Goal: Task Accomplishment & Management: Use online tool/utility

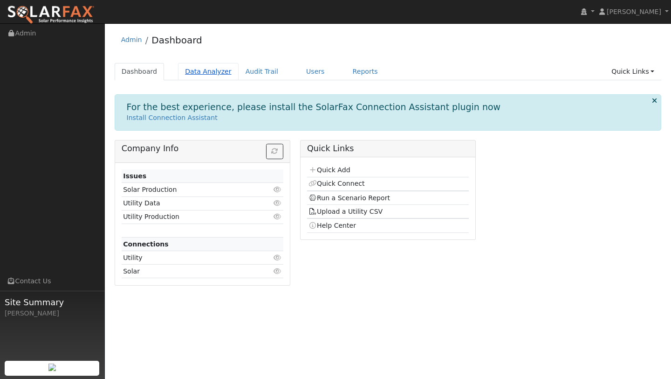
click at [190, 68] on link "Data Analyzer" at bounding box center [208, 71] width 61 height 17
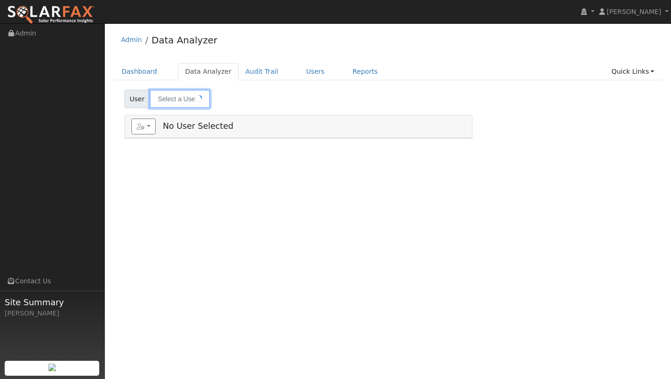
type input "Casey O'Connell"
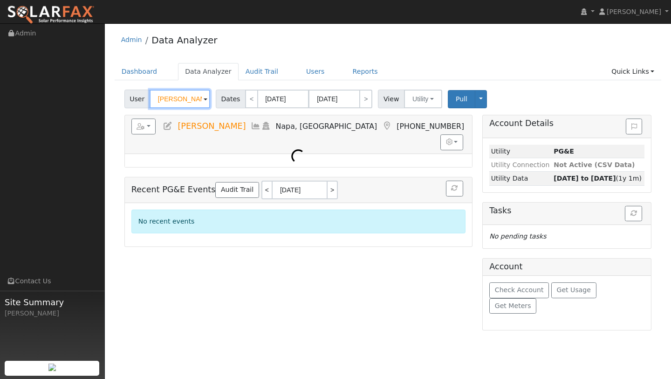
click at [179, 103] on input "Casey O'Connell" at bounding box center [180, 99] width 61 height 19
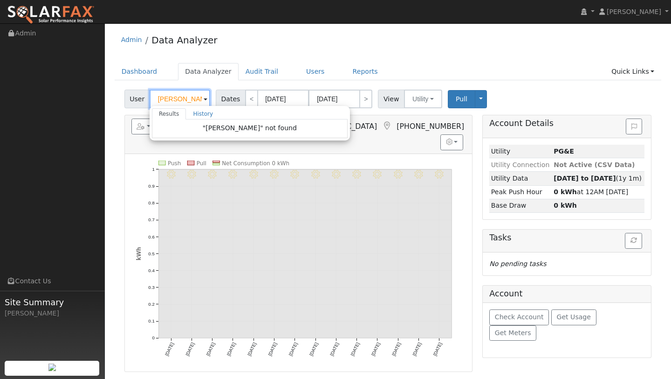
type input "alain"
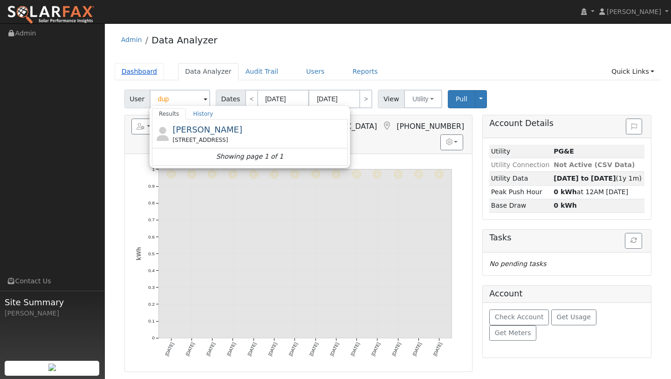
click at [145, 78] on link "Dashboard" at bounding box center [140, 71] width 50 height 17
type input "Casey O'Connell"
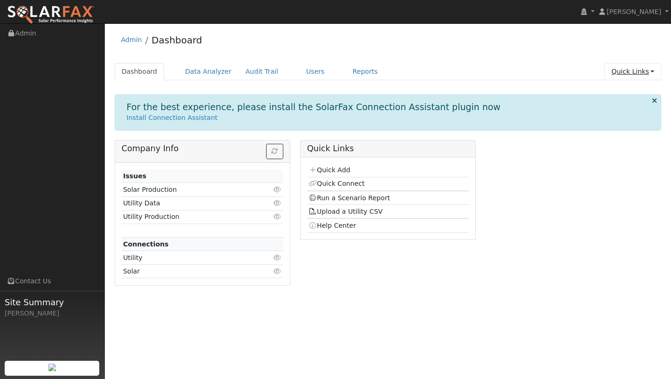
click at [615, 77] on link "Quick Links" at bounding box center [633, 71] width 57 height 17
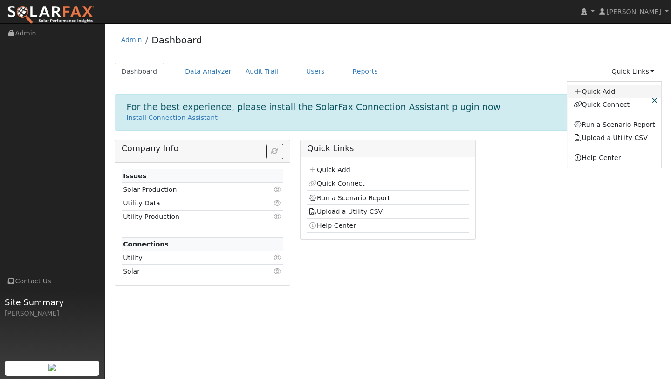
click at [600, 90] on link "Quick Add" at bounding box center [614, 91] width 95 height 13
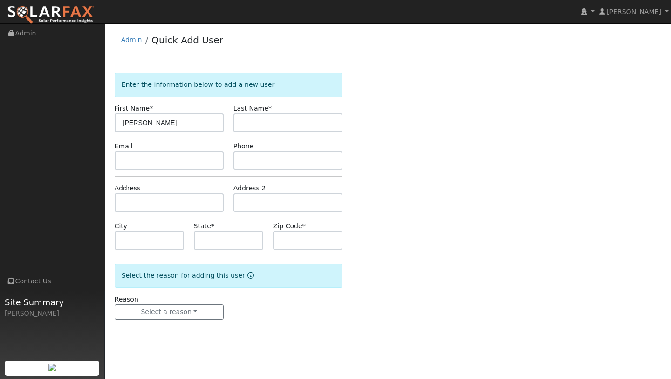
type input "Alain"
click at [273, 121] on input "text" at bounding box center [288, 122] width 109 height 19
type input "S"
type input "Duponte"
click at [186, 151] on div "Email" at bounding box center [169, 155] width 119 height 28
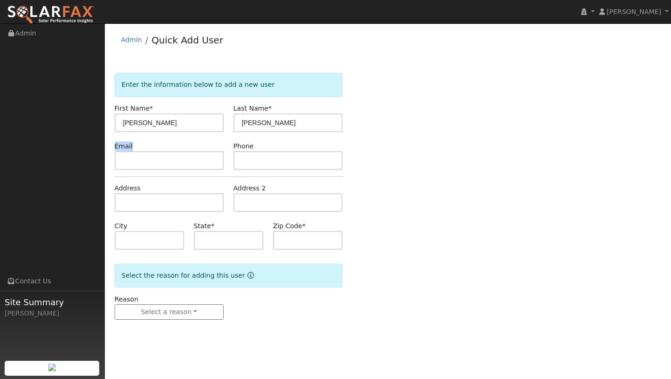
click at [186, 151] on div "Email" at bounding box center [169, 155] width 119 height 28
click at [186, 156] on input "text" at bounding box center [169, 160] width 109 height 19
click at [155, 163] on input "text" at bounding box center [169, 160] width 109 height 19
paste input "[EMAIL_ADDRESS][DOMAIN_NAME]"
type input "[EMAIL_ADDRESS][DOMAIN_NAME]"
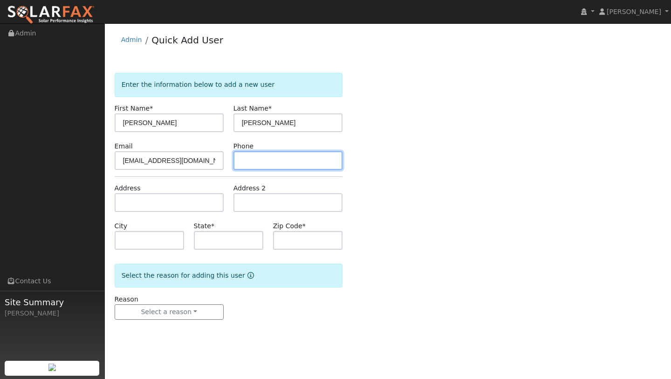
click at [247, 164] on input "text" at bounding box center [288, 160] width 109 height 19
paste input "415-845-8309"
type input "415-845-8309"
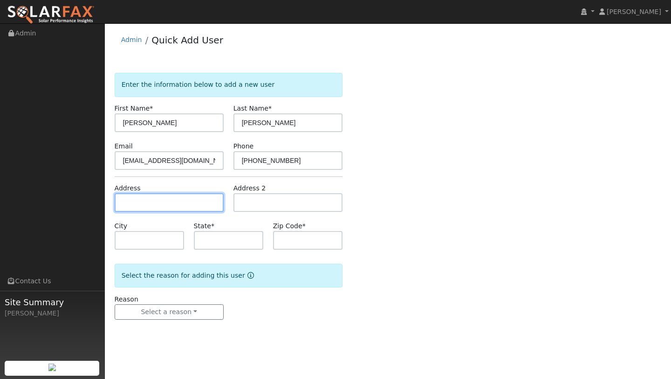
click at [146, 203] on input "text" at bounding box center [169, 202] width 109 height 19
type input "[STREET_ADDRESS][PERSON_NAME]"
type input "Vallejo"
type input "CA"
type input "94590"
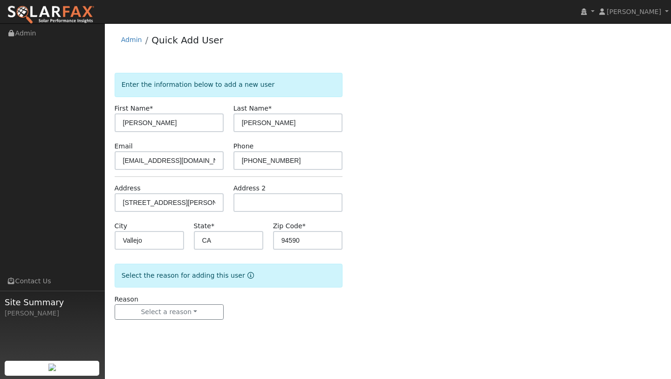
click at [168, 321] on form "Enter the information below to add a new user First Name * Alain Last Name * Du…" at bounding box center [229, 205] width 228 height 265
click at [168, 311] on button "Select a reason" at bounding box center [169, 312] width 109 height 16
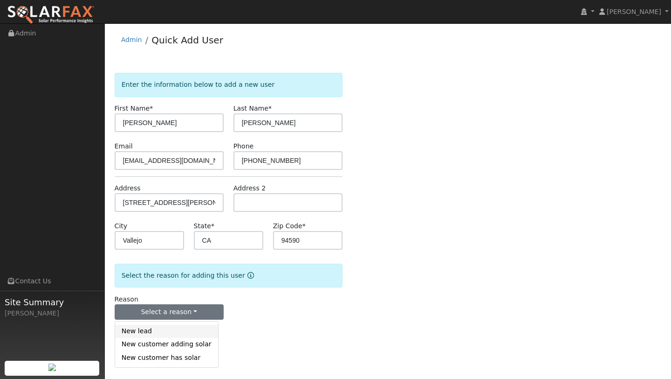
click at [169, 330] on link "New lead" at bounding box center [166, 331] width 103 height 13
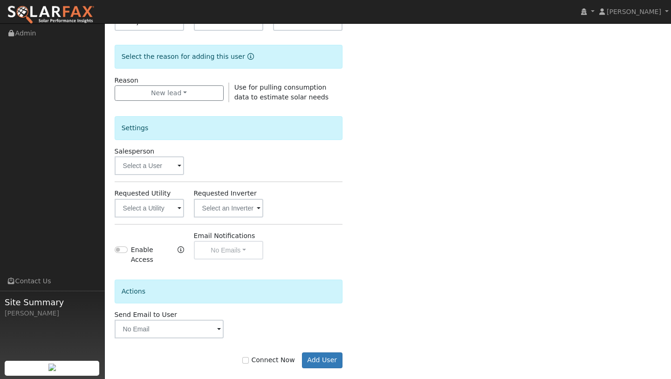
scroll to position [225, 0]
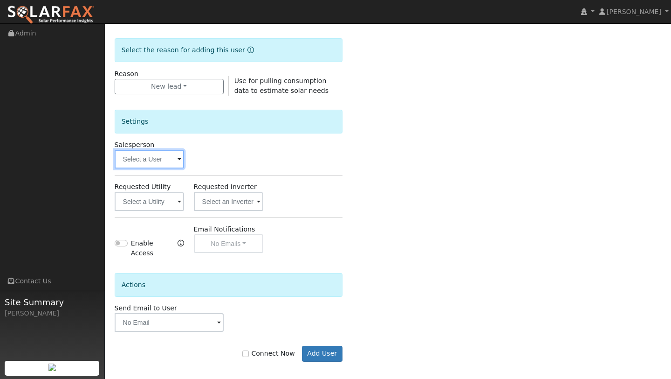
click at [149, 156] on input "text" at bounding box center [149, 159] width 69 height 19
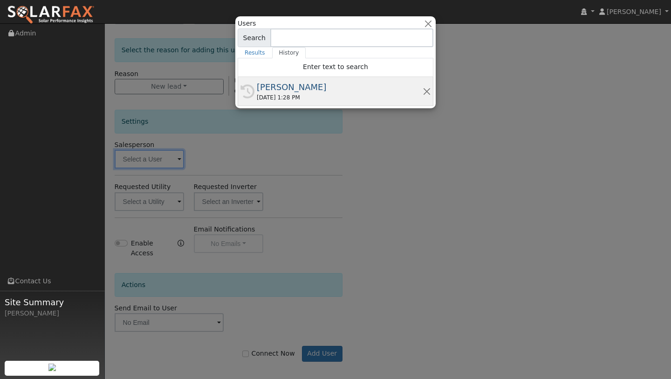
click at [281, 94] on div "08/05/2025 1:28 PM" at bounding box center [340, 97] width 166 height 8
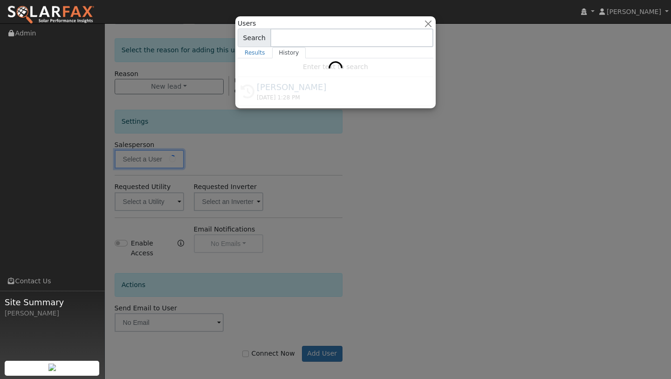
type input "[PERSON_NAME]"
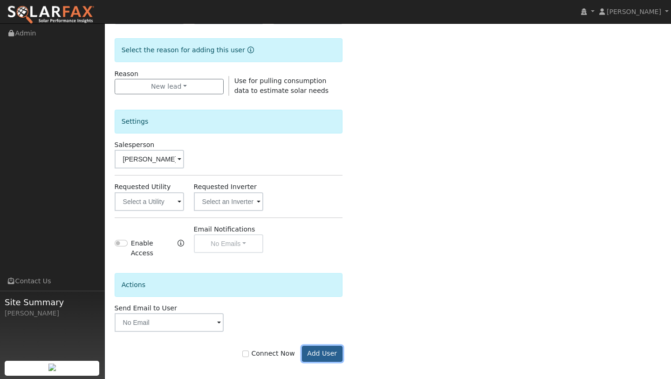
click at [333, 347] on button "Add User" at bounding box center [322, 353] width 41 height 16
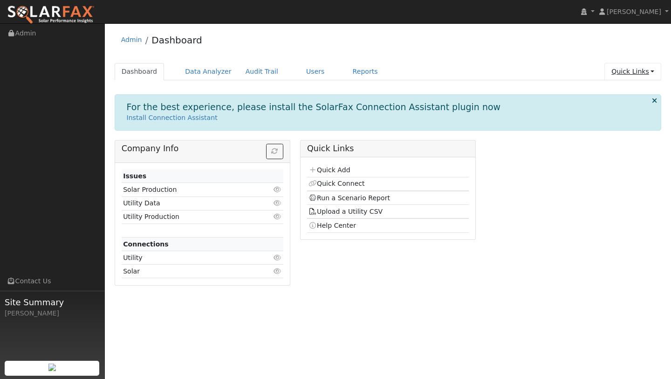
click at [641, 64] on link "Quick Links" at bounding box center [633, 71] width 57 height 17
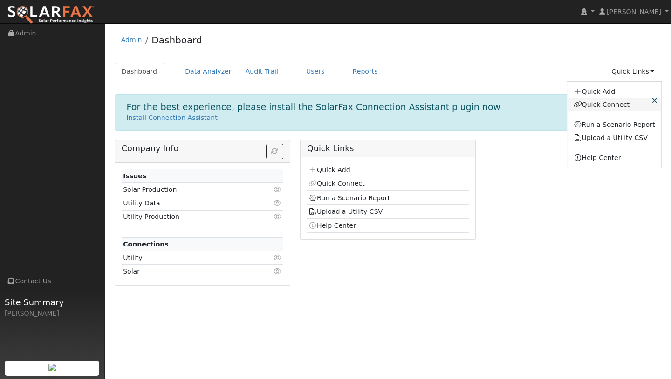
click at [608, 104] on link "Quick Connect" at bounding box center [614, 104] width 95 height 13
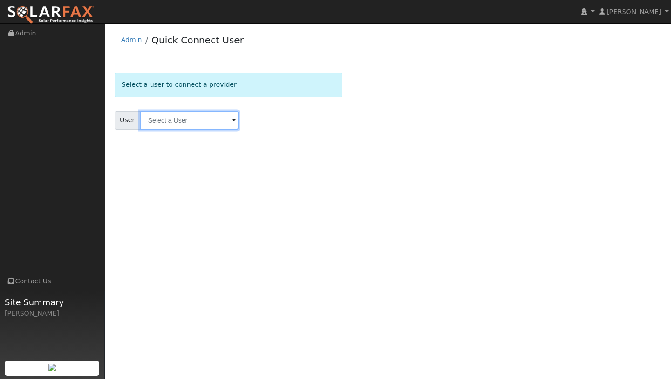
type input "q"
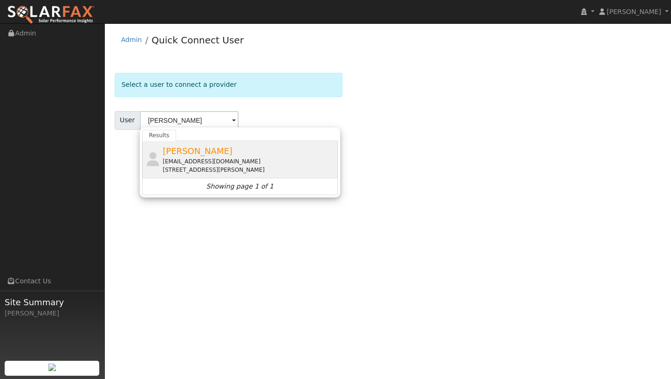
click at [204, 173] on div "[STREET_ADDRESS][PERSON_NAME]" at bounding box center [249, 170] width 173 height 8
type input "[PERSON_NAME]"
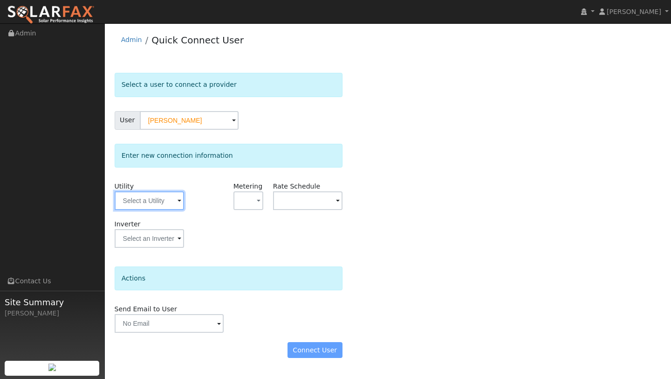
click at [161, 193] on input "text" at bounding box center [149, 200] width 69 height 19
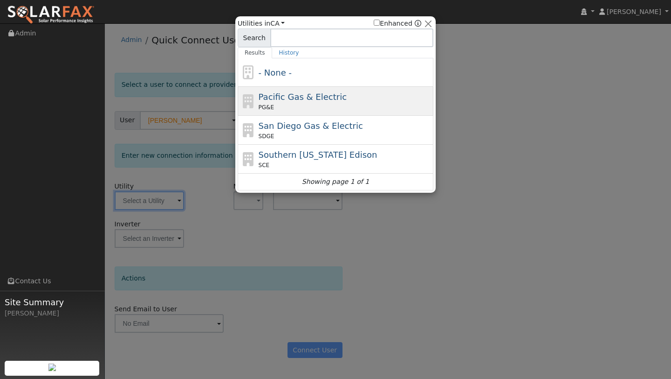
click at [260, 102] on div "Pacific Gas & Electric PG&E" at bounding box center [345, 100] width 173 height 21
type input "PG&E"
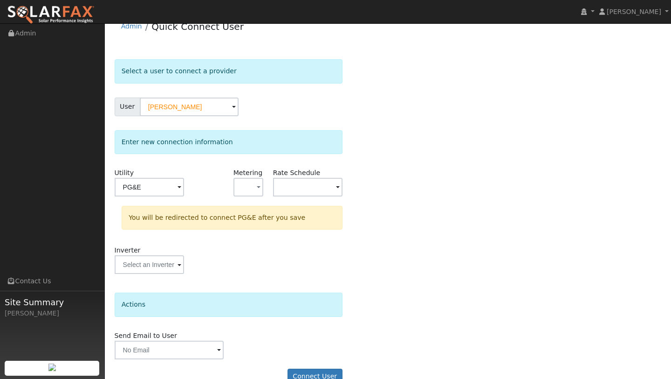
scroll to position [33, 0]
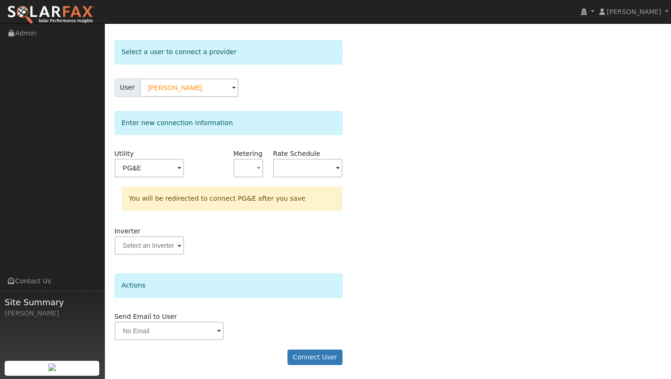
click at [384, 73] on div "Select a user to connect a provider User Alain Duponte Account Default Account …" at bounding box center [388, 207] width 547 height 334
click at [305, 350] on button "Connect User" at bounding box center [315, 357] width 55 height 16
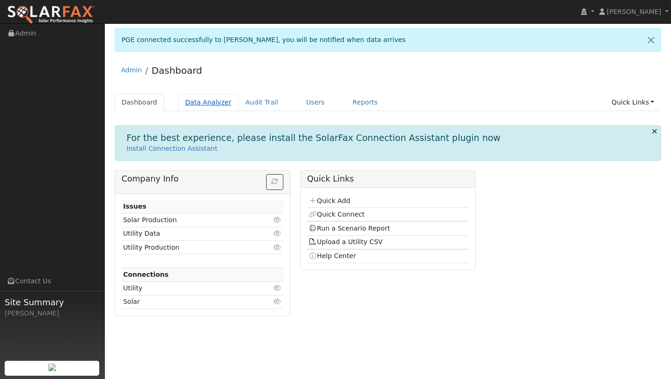
click at [225, 98] on link "Data Analyzer" at bounding box center [208, 102] width 61 height 17
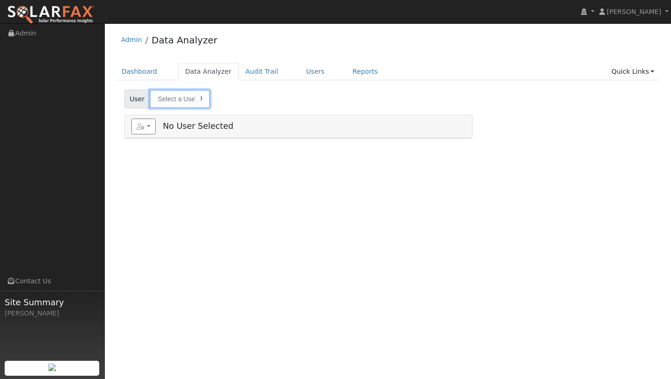
type input "[PERSON_NAME]"
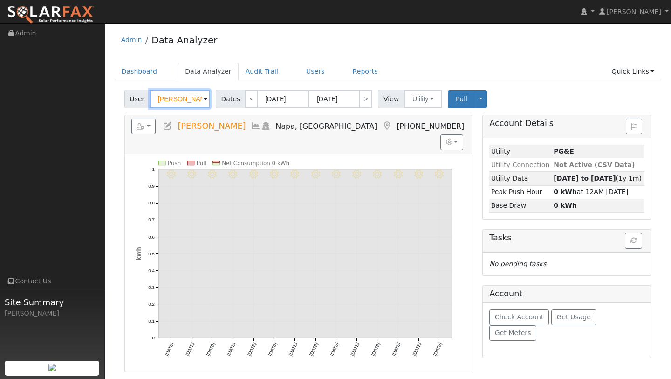
click at [189, 103] on input "[PERSON_NAME]" at bounding box center [180, 99] width 61 height 19
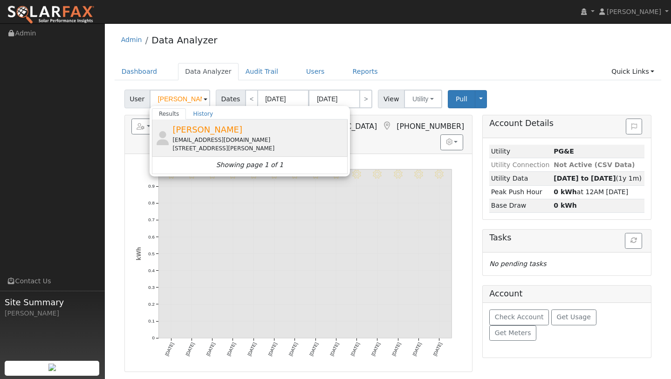
click at [200, 135] on div "[PERSON_NAME] [EMAIL_ADDRESS][DOMAIN_NAME] [STREET_ADDRESS][PERSON_NAME]" at bounding box center [259, 137] width 173 height 29
type input "[PERSON_NAME]"
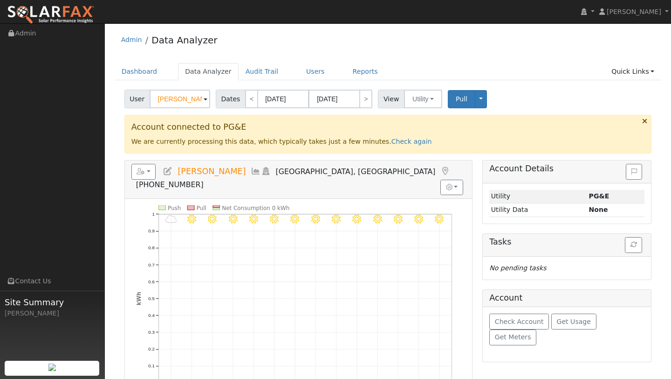
click at [643, 121] on icon at bounding box center [644, 120] width 5 height 7
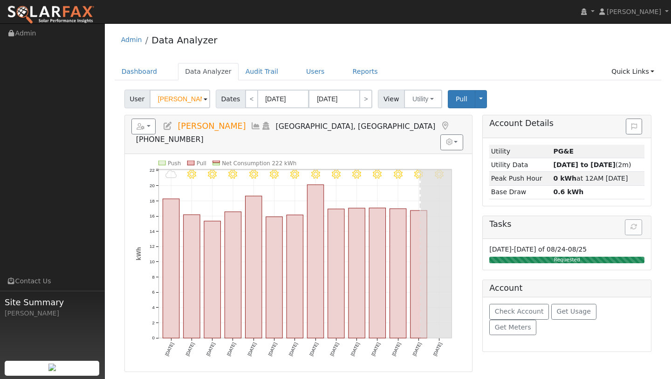
click at [95, 58] on ul "Navigation Admin Links Contact Us Site Summary [PERSON_NAME]" at bounding box center [52, 213] width 105 height 379
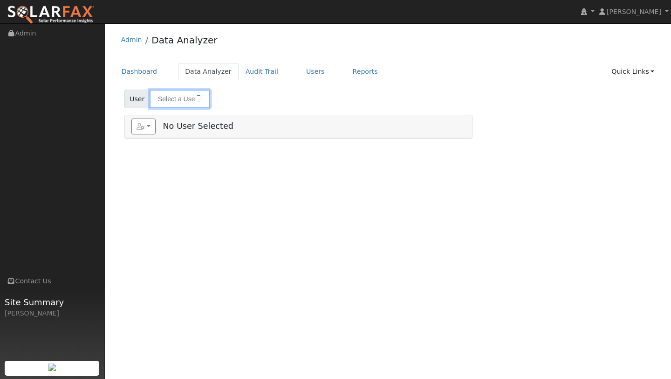
type input "Alain Duponte"
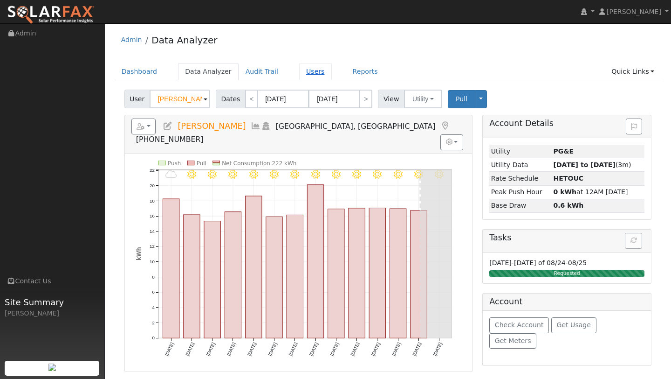
click at [299, 71] on link "Users" at bounding box center [315, 71] width 33 height 17
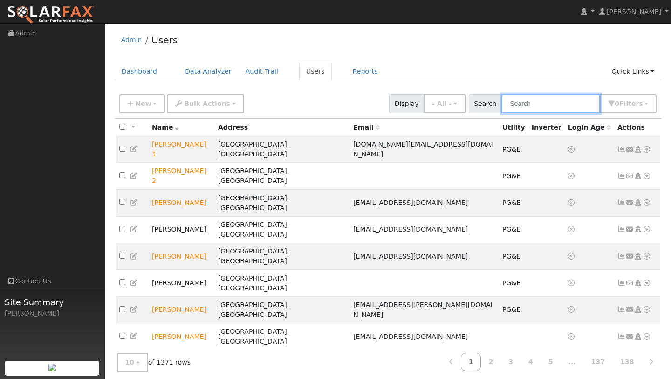
click at [541, 100] on input "text" at bounding box center [551, 103] width 99 height 19
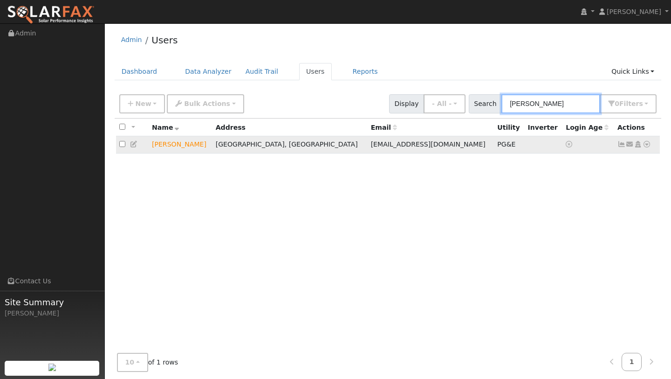
type input "alain"
click at [648, 147] on icon at bounding box center [647, 144] width 8 height 7
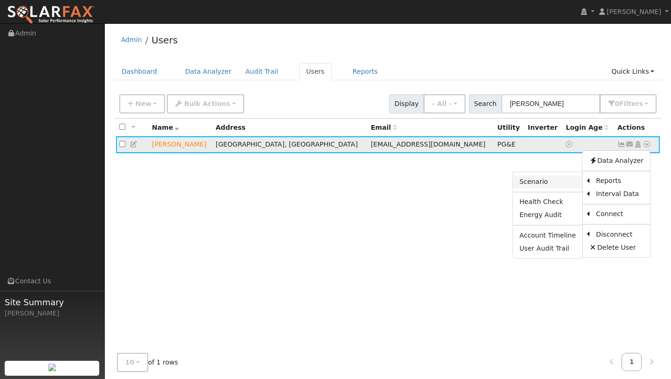
click at [566, 184] on link "Scenario" at bounding box center [547, 181] width 69 height 13
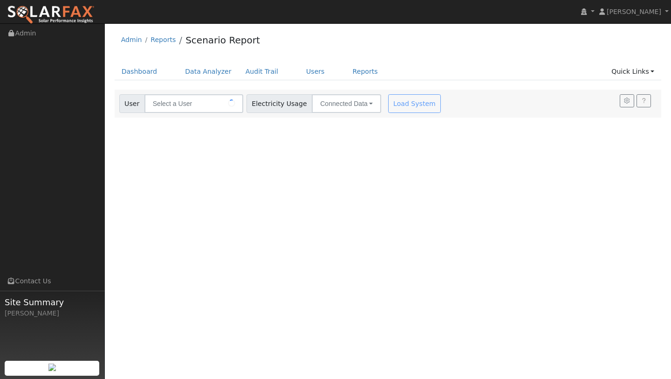
type input "[PERSON_NAME]"
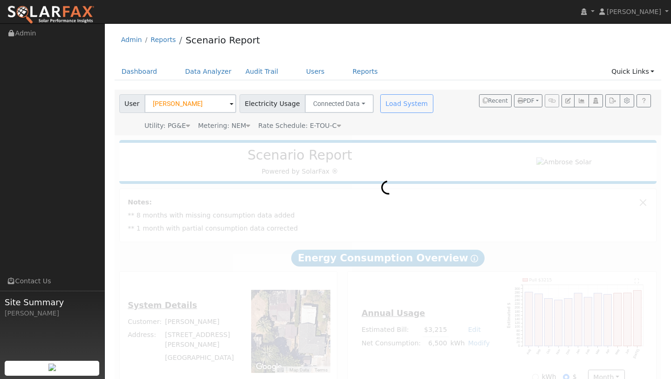
scroll to position [22, 0]
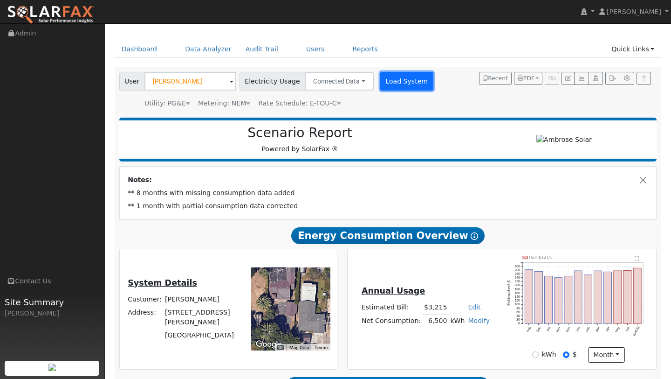
click at [401, 85] on button "Load System" at bounding box center [406, 81] width 53 height 19
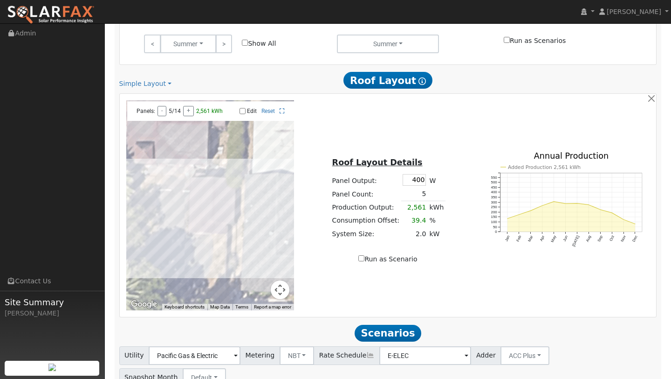
scroll to position [502, 0]
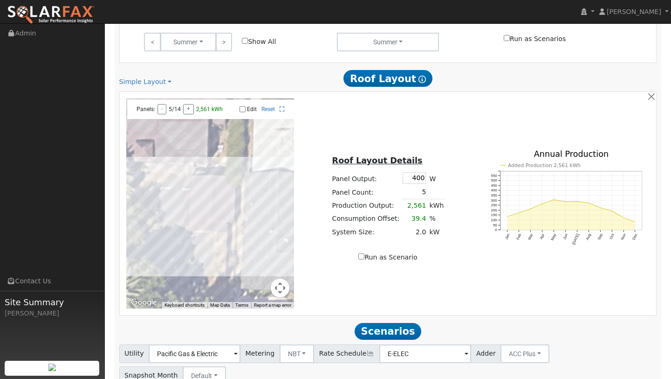
click at [279, 294] on button "Map camera controls" at bounding box center [280, 287] width 19 height 19
click at [255, 287] on button "Zoom out" at bounding box center [257, 287] width 19 height 19
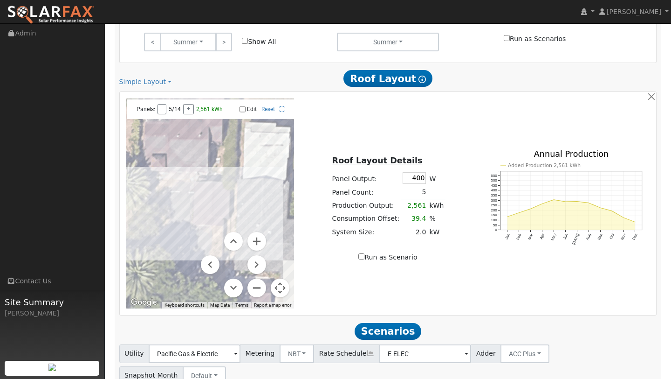
click at [255, 287] on button "Zoom out" at bounding box center [257, 287] width 19 height 19
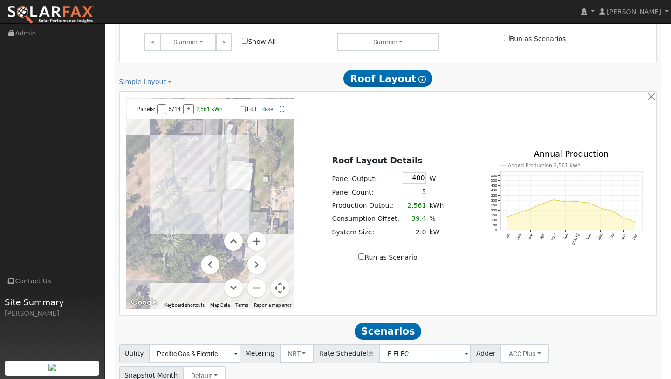
click at [255, 287] on button "Zoom out" at bounding box center [257, 287] width 19 height 19
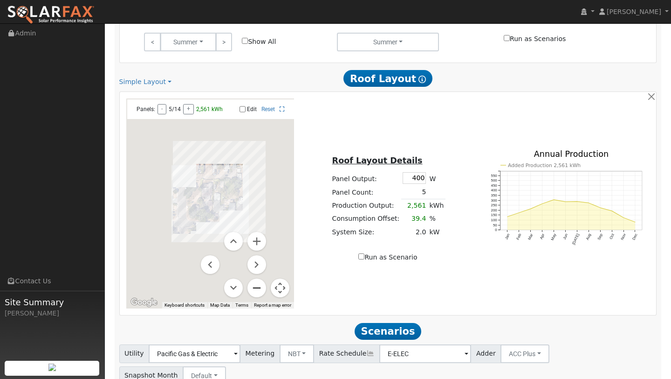
click at [255, 287] on button "Zoom out" at bounding box center [257, 287] width 19 height 19
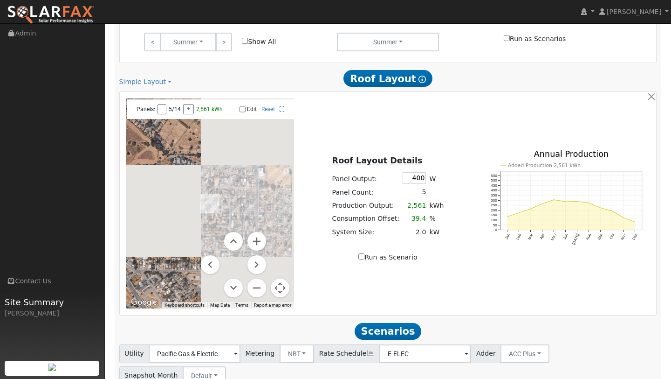
click at [278, 287] on button "Map camera controls" at bounding box center [280, 287] width 19 height 19
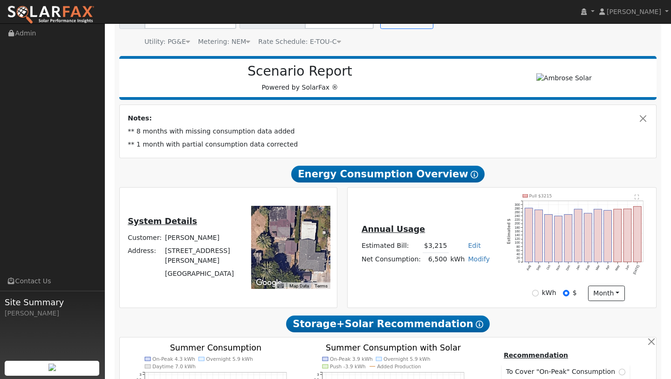
scroll to position [0, 0]
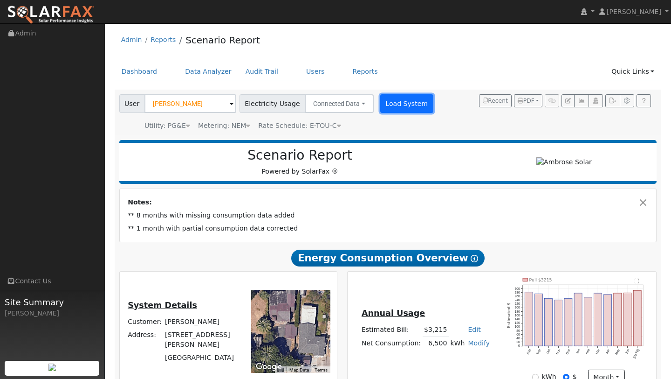
click at [381, 94] on button "Load System" at bounding box center [406, 103] width 53 height 19
click at [386, 100] on button "Load System" at bounding box center [406, 103] width 53 height 19
click at [402, 100] on button "Load System" at bounding box center [406, 103] width 53 height 19
click at [384, 97] on div "Load System" at bounding box center [408, 103] width 59 height 19
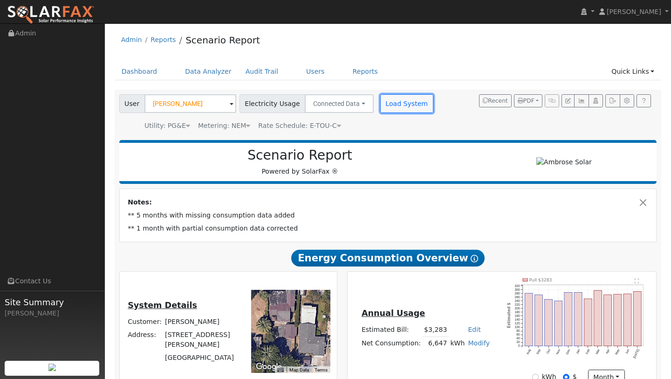
click at [384, 97] on button "Load System" at bounding box center [406, 103] width 53 height 19
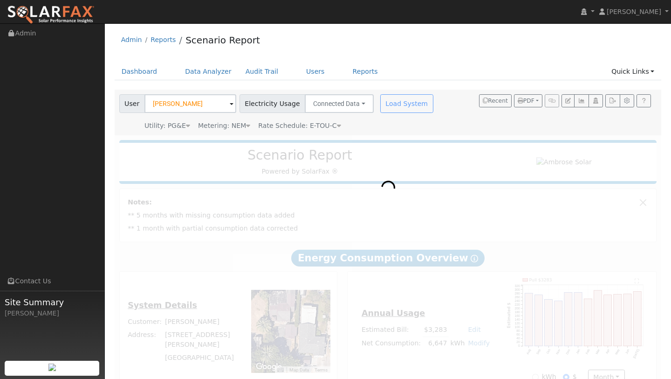
scroll to position [22, 0]
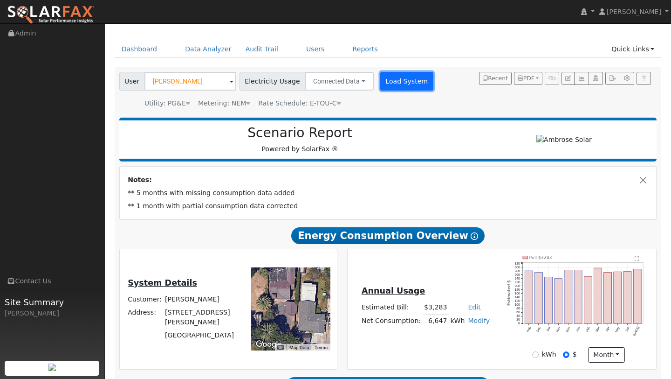
click at [388, 72] on button "Load System" at bounding box center [406, 81] width 53 height 19
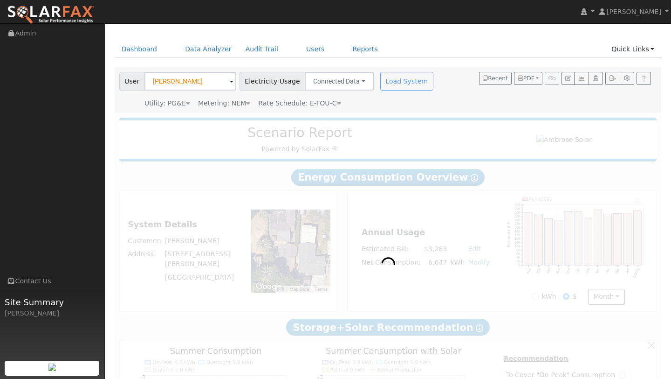
scroll to position [0, 0]
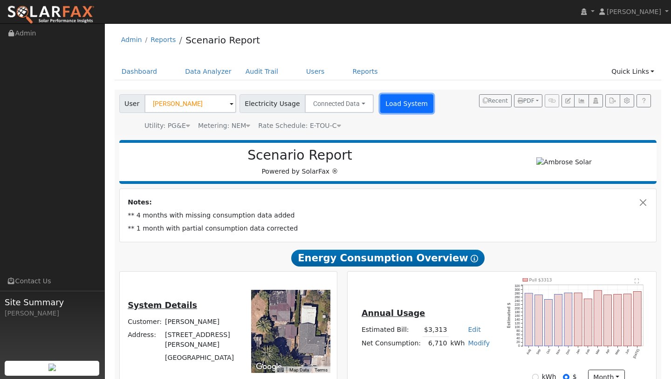
click at [396, 107] on button "Load System" at bounding box center [406, 103] width 53 height 19
click at [391, 101] on button "Load System" at bounding box center [406, 103] width 53 height 19
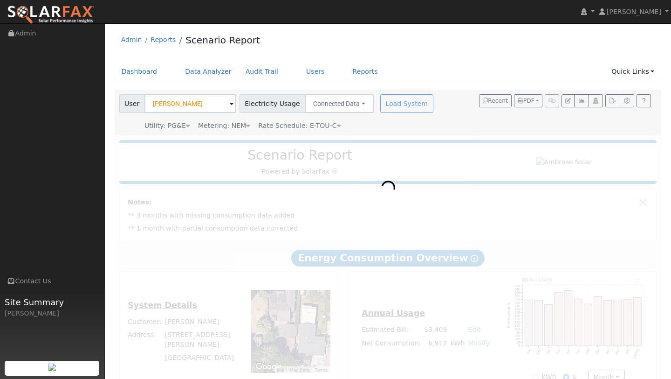
click at [374, 113] on div "User Alain Duponte Account Default Account Default Account 306 Coghlan Street, …" at bounding box center [277, 112] width 320 height 36
click at [379, 107] on div "Load System" at bounding box center [408, 103] width 59 height 19
click at [375, 114] on div "User Alain Duponte Account Default Account Default Account 306 Coghlan Street, …" at bounding box center [277, 112] width 320 height 36
click at [379, 102] on div "Load System" at bounding box center [408, 103] width 59 height 19
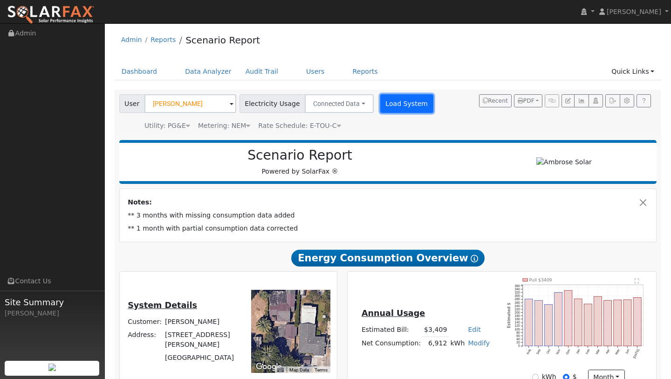
click at [380, 112] on button "Load System" at bounding box center [406, 103] width 53 height 19
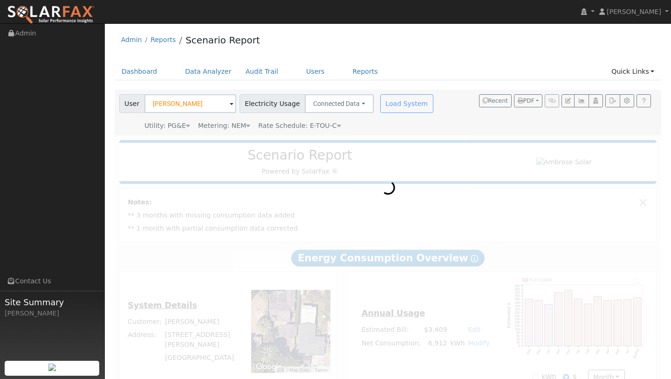
scroll to position [22, 0]
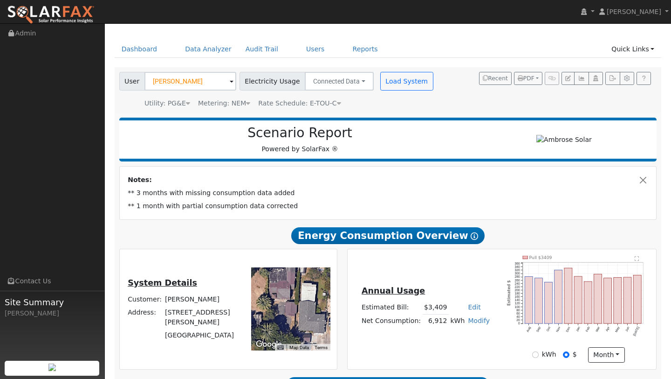
click at [384, 68] on div "User Alain Duponte Account Default Account Default Account 306 Coghlan Street, …" at bounding box center [388, 90] width 547 height 46
click at [384, 74] on button "Load System" at bounding box center [406, 81] width 53 height 19
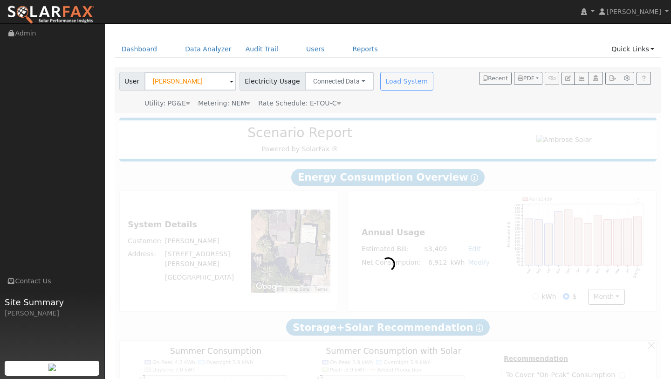
scroll to position [0, 0]
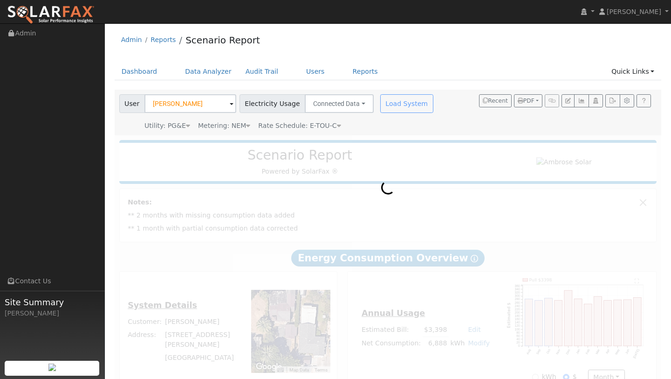
click at [393, 101] on div "Load System" at bounding box center [408, 103] width 59 height 19
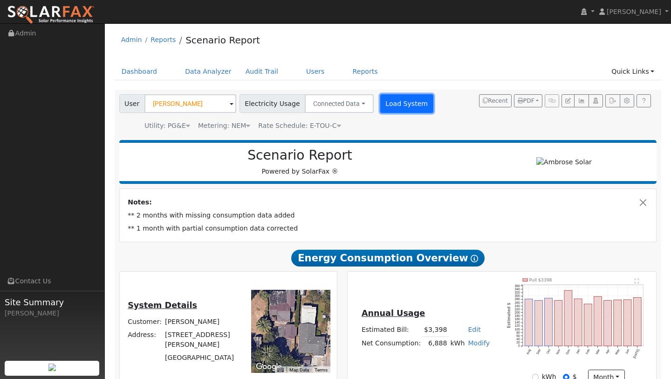
click at [380, 99] on button "Load System" at bounding box center [406, 103] width 53 height 19
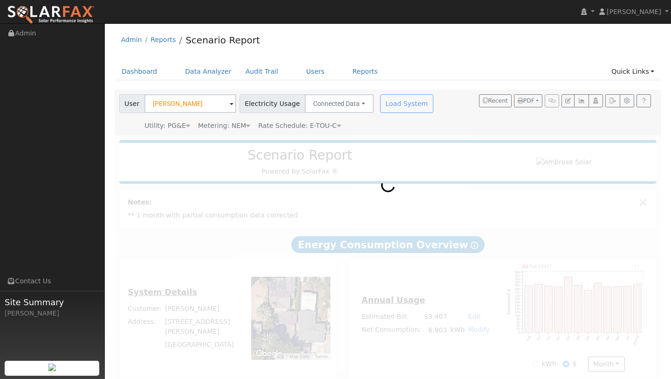
scroll to position [9, 0]
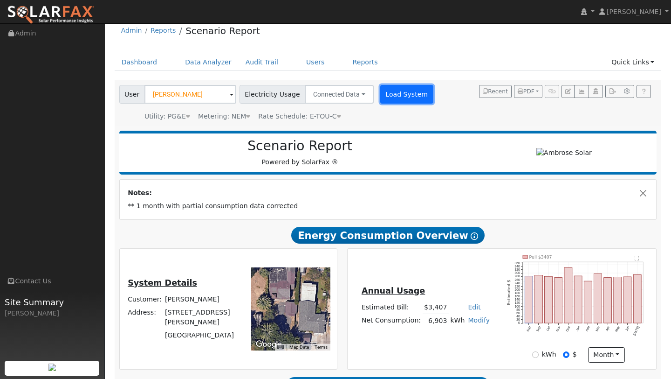
click at [384, 100] on button "Load System" at bounding box center [406, 94] width 53 height 19
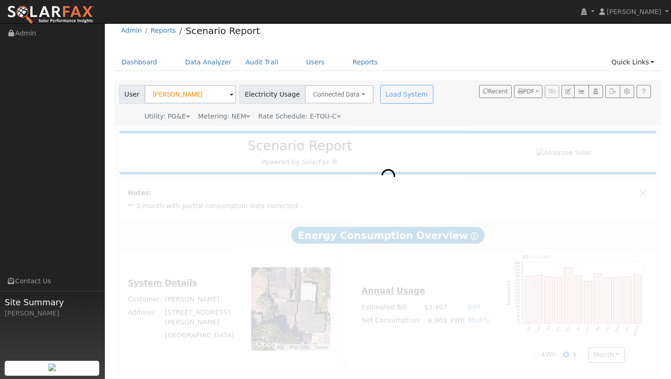
scroll to position [0, 0]
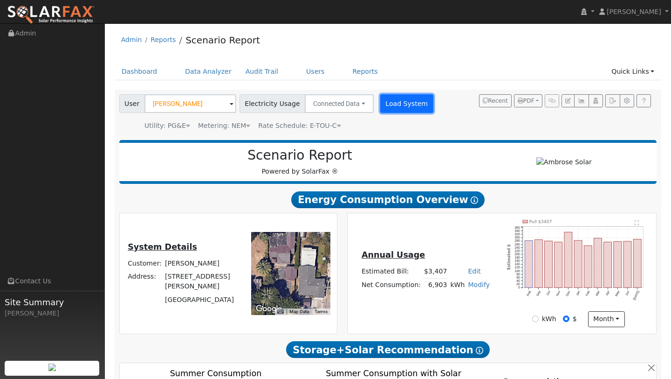
click at [386, 111] on button "Load System" at bounding box center [406, 103] width 53 height 19
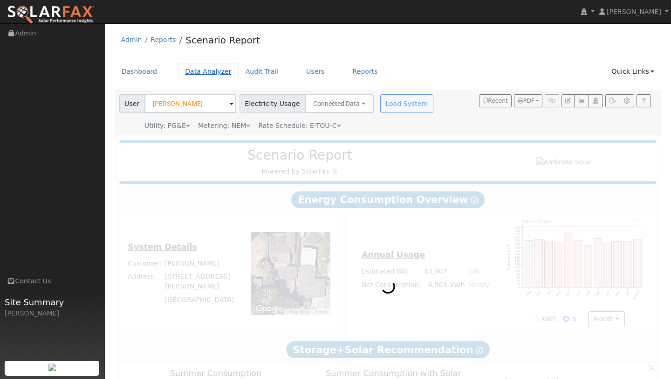
click at [200, 76] on link "Data Analyzer" at bounding box center [208, 71] width 61 height 17
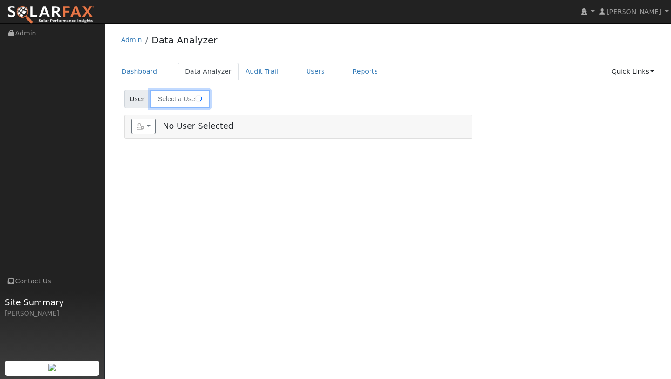
type input "[PERSON_NAME]"
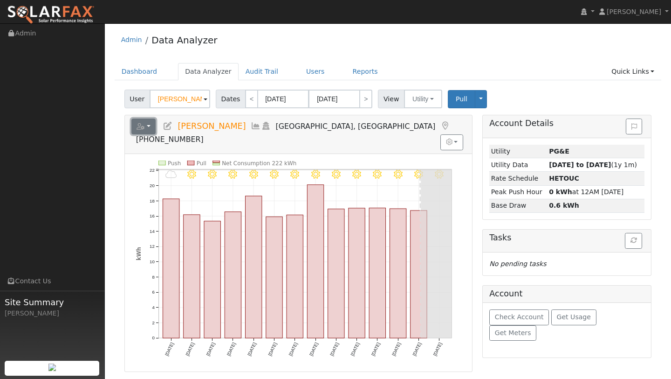
click at [149, 129] on button "button" at bounding box center [143, 126] width 25 height 16
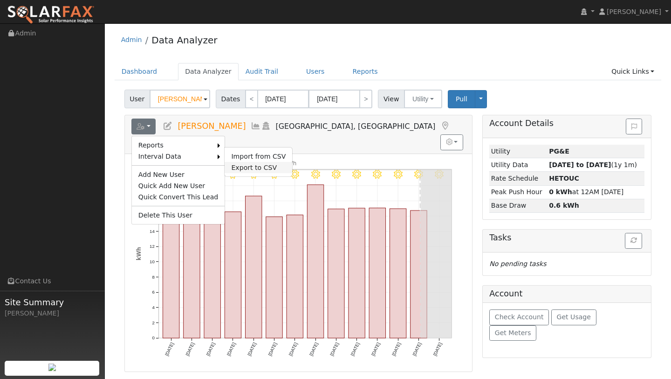
click at [251, 163] on link "Export to CSV" at bounding box center [259, 167] width 68 height 11
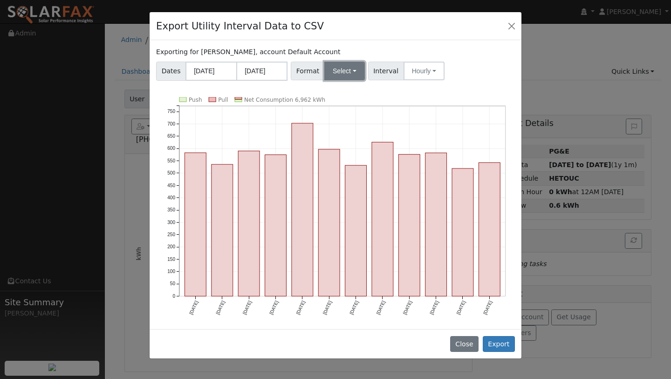
click at [332, 77] on button "Select" at bounding box center [345, 71] width 41 height 19
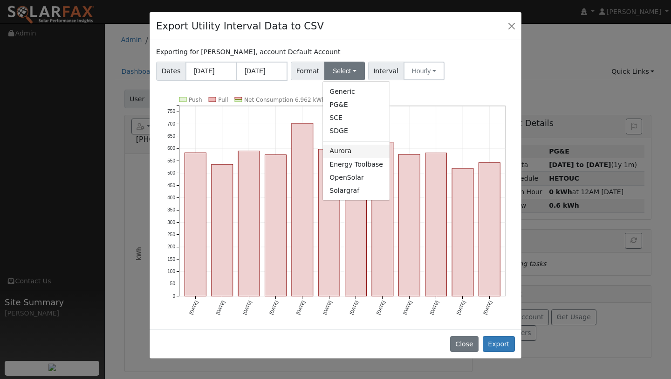
click at [346, 147] on link "Aurora" at bounding box center [356, 151] width 67 height 13
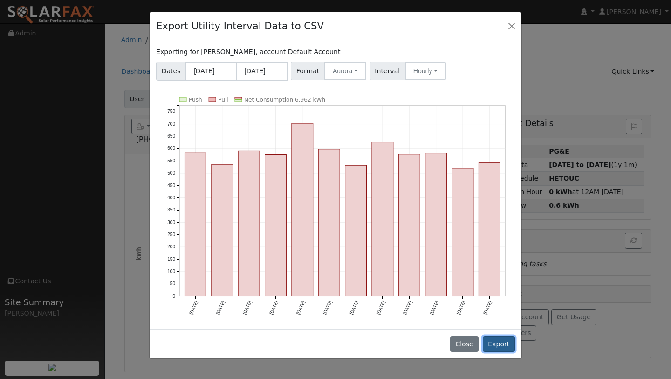
click at [511, 337] on button "Export" at bounding box center [499, 344] width 32 height 16
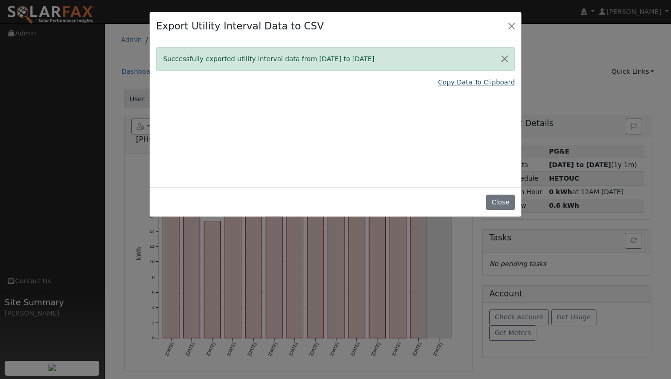
click at [467, 82] on link "Copy Data To Clipboard" at bounding box center [476, 82] width 77 height 10
click at [488, 178] on div "Successfully exported utility interval data from 08/01/24 to 07/31/25 Copy Data…" at bounding box center [336, 113] width 372 height 147
click at [495, 190] on div "Close" at bounding box center [336, 201] width 372 height 29
click at [495, 199] on button "Close" at bounding box center [500, 202] width 28 height 16
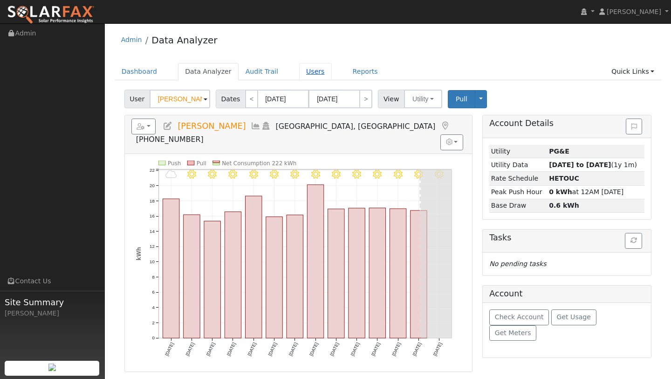
click at [308, 75] on link "Users" at bounding box center [315, 71] width 33 height 17
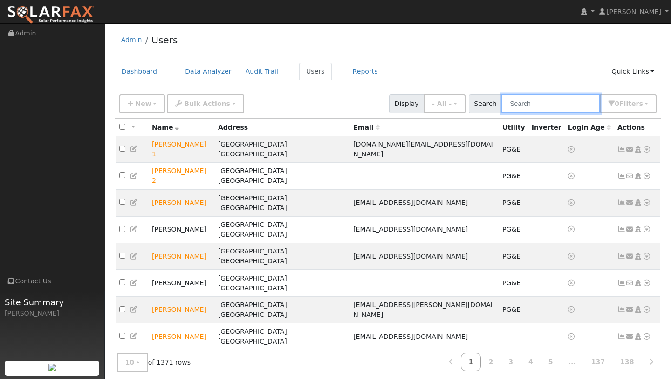
click at [520, 107] on input "text" at bounding box center [551, 103] width 99 height 19
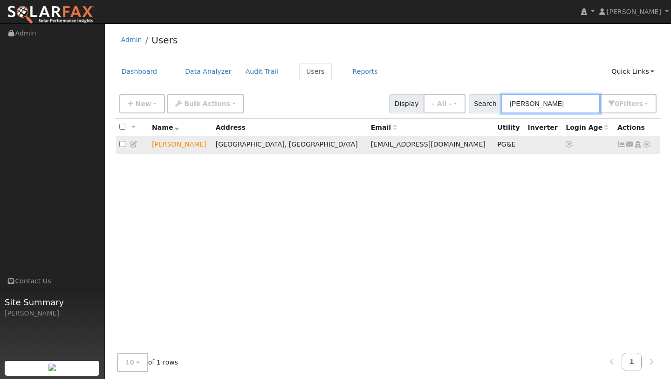
type input "[PERSON_NAME]"
click at [652, 150] on td "Send Email... Copy a Link Reset Password Open Access Data Analyzer Reports Scen…" at bounding box center [638, 144] width 46 height 17
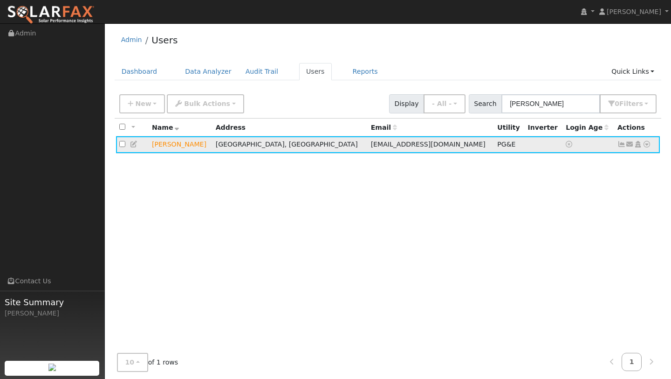
click at [648, 149] on link at bounding box center [647, 144] width 8 height 10
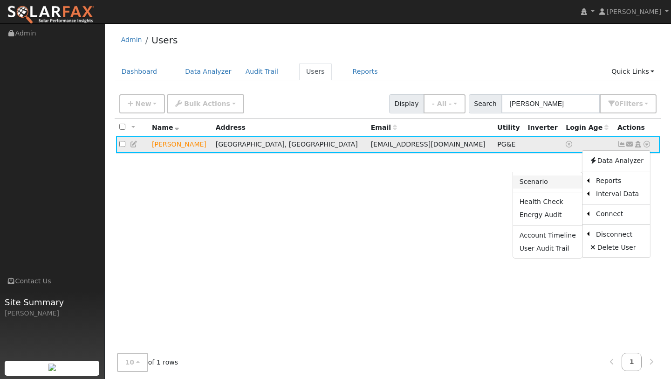
click at [553, 186] on link "Scenario" at bounding box center [547, 181] width 69 height 13
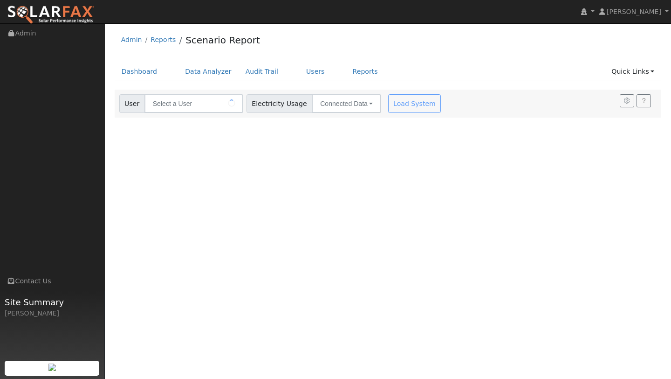
type input "[PERSON_NAME]"
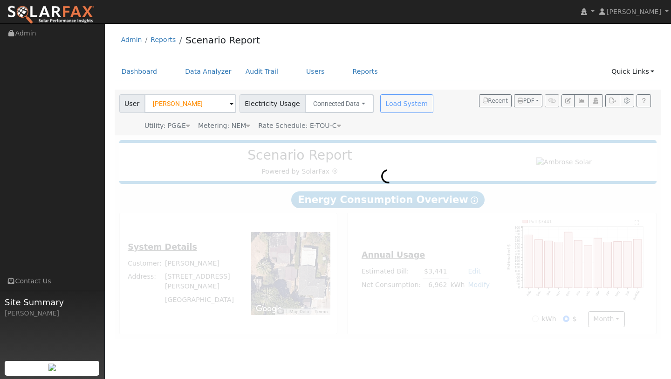
click at [397, 113] on div "User [PERSON_NAME] Account Default Account Default Account [STREET_ADDRESS][PER…" at bounding box center [277, 112] width 320 height 36
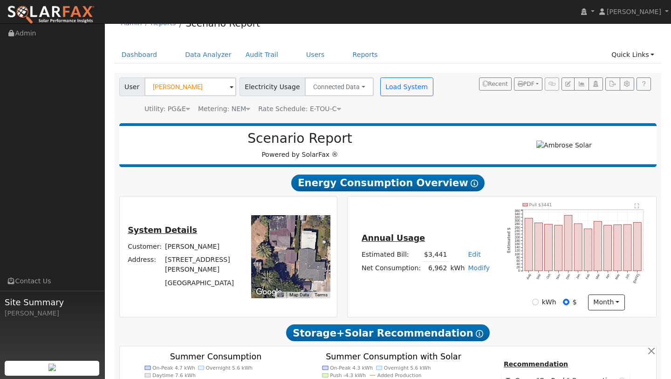
scroll to position [495, 0]
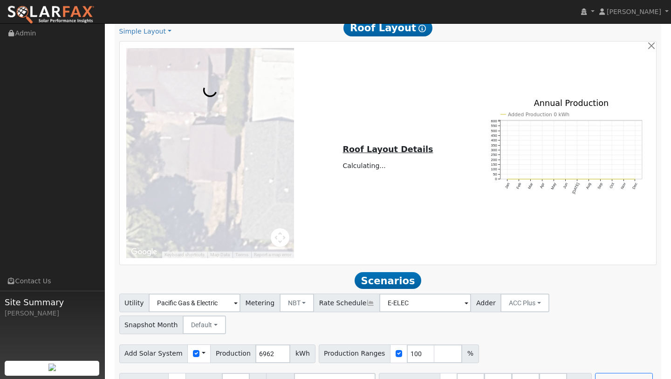
click at [279, 237] on div at bounding box center [210, 153] width 178 height 210
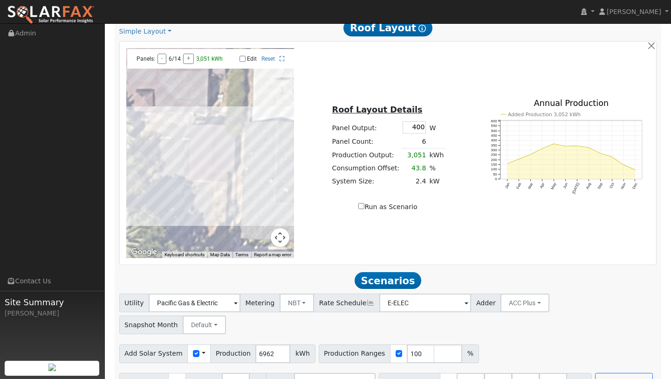
click at [278, 236] on button "Map camera controls" at bounding box center [280, 237] width 19 height 19
click at [249, 220] on menu at bounding box center [233, 213] width 65 height 65
click at [249, 236] on button "Zoom out" at bounding box center [257, 237] width 19 height 19
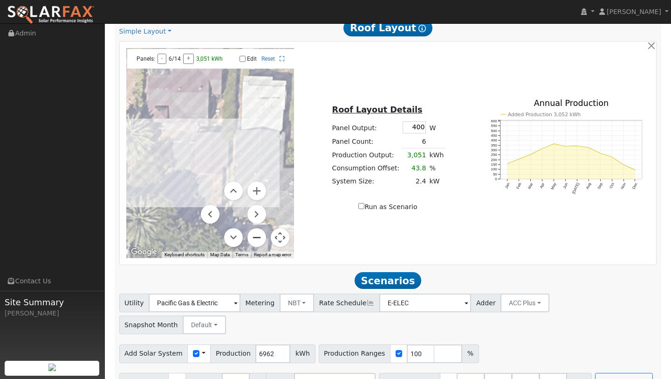
click at [249, 236] on button "Zoom out" at bounding box center [257, 237] width 19 height 19
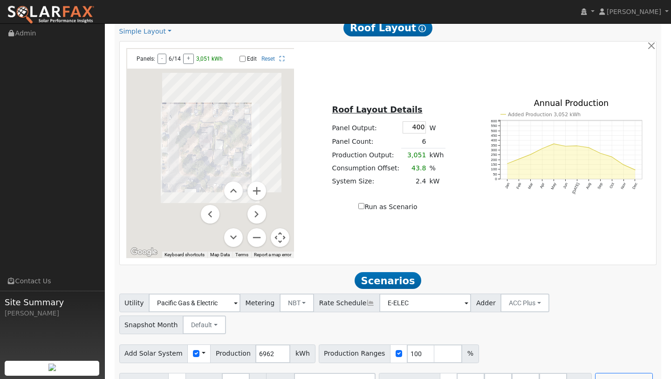
click at [285, 238] on button "Map camera controls" at bounding box center [280, 237] width 19 height 19
click at [413, 344] on input "100" at bounding box center [421, 353] width 28 height 19
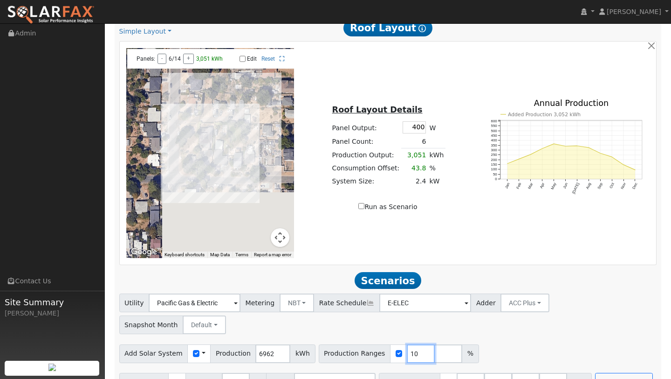
type input "1"
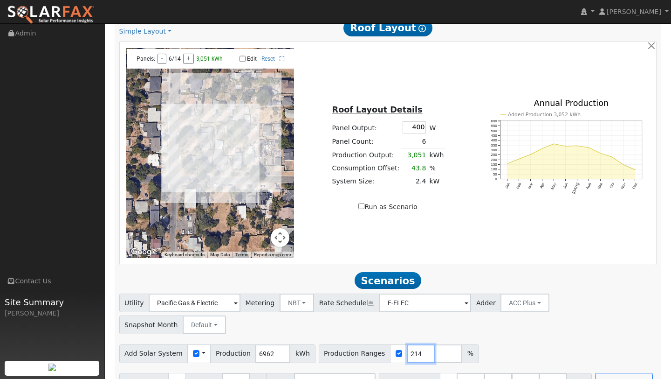
type input "214"
click at [492, 373] on input "27" at bounding box center [498, 382] width 28 height 19
type input "40.5"
click at [510, 370] on div "Scenario Report Powered by SolarFax ® Energy Consumption Overview Show Help Thi…" at bounding box center [388, 18] width 547 height 755
click at [495, 373] on input "40.5" at bounding box center [498, 382] width 28 height 19
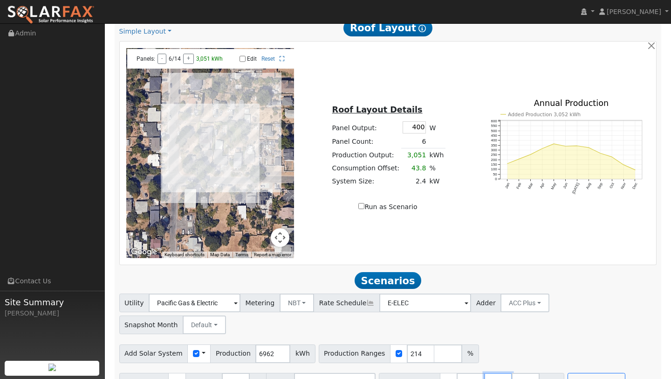
type input "4"
click at [502, 345] on div "Utility Pacific Gas & Electric Metering NBT NEM NBT Rate Schedule E-ELEC Adder …" at bounding box center [388, 341] width 548 height 97
click at [554, 373] on button "Run Scenarios" at bounding box center [568, 382] width 57 height 19
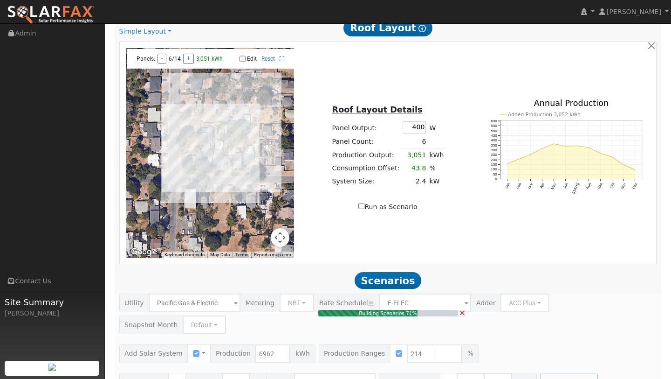
type input "9.9"
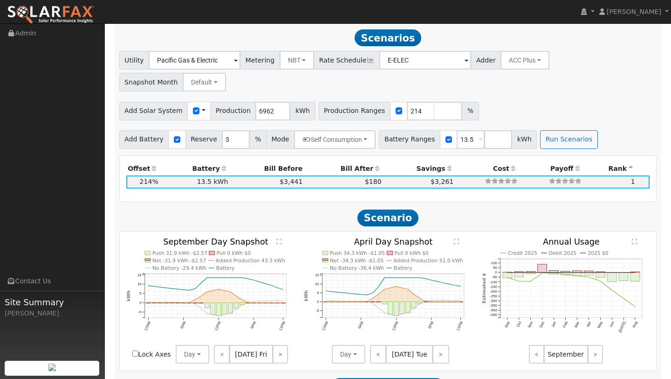
scroll to position [739, 0]
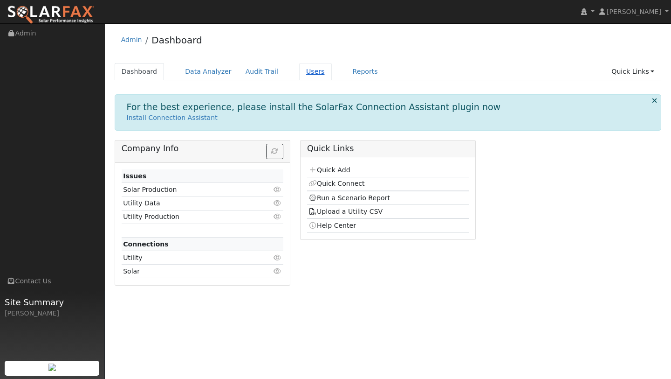
click at [300, 73] on link "Users" at bounding box center [315, 71] width 33 height 17
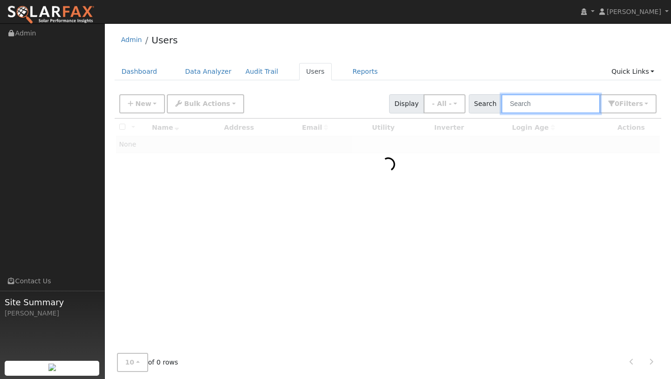
click at [520, 111] on input "text" at bounding box center [551, 103] width 99 height 19
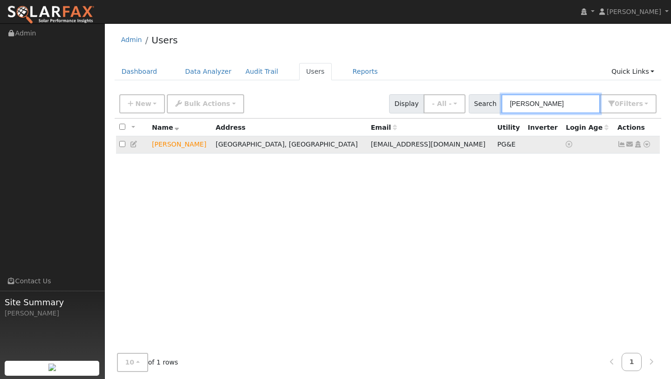
type input "[PERSON_NAME]"
click at [652, 148] on td "Send Email... Copy a Link Reset Password Open Access Data Analyzer Reports Scen…" at bounding box center [638, 144] width 46 height 17
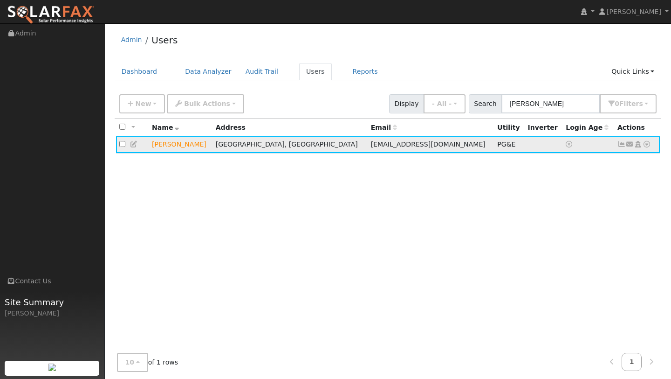
click at [649, 147] on icon at bounding box center [647, 144] width 8 height 7
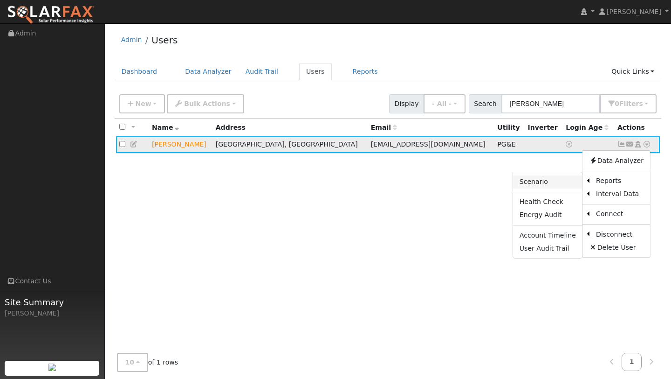
click at [569, 178] on link "Scenario" at bounding box center [547, 181] width 69 height 13
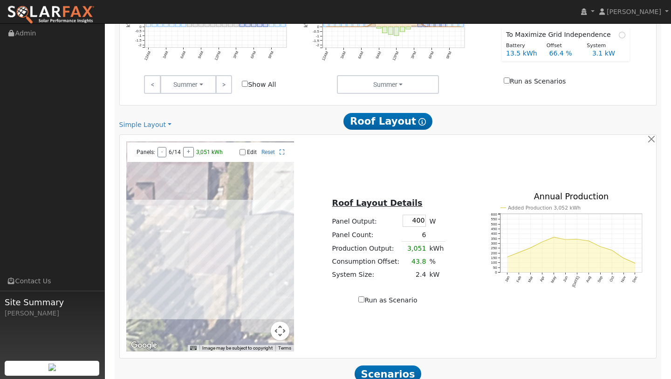
scroll to position [495, 0]
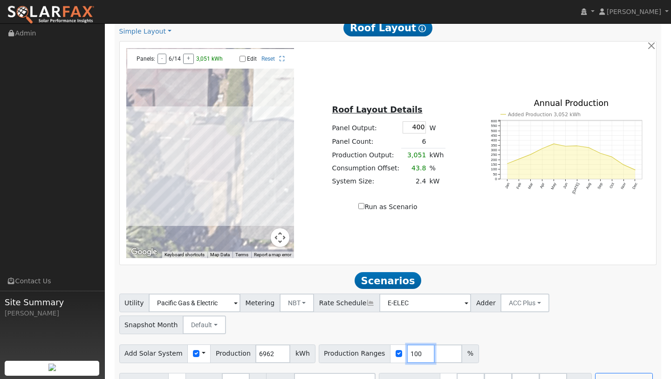
click at [413, 344] on input "100" at bounding box center [421, 353] width 28 height 19
type input "152"
click at [282, 233] on button "Map camera controls" at bounding box center [280, 237] width 19 height 19
click at [264, 238] on button "Zoom out" at bounding box center [257, 237] width 19 height 19
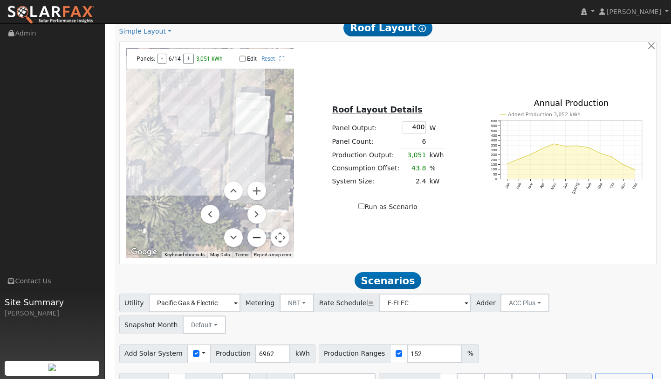
click at [264, 238] on button "Zoom out" at bounding box center [257, 237] width 19 height 19
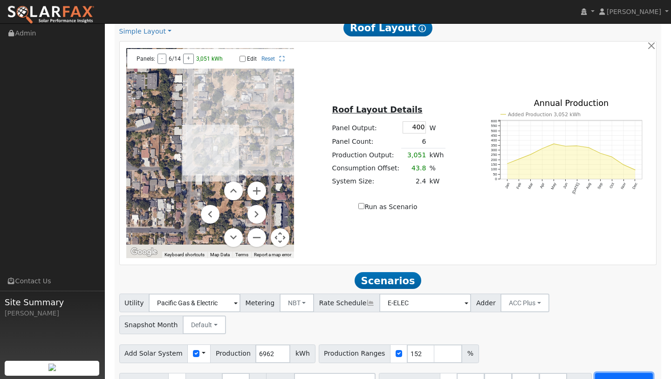
click at [603, 373] on button "Run Scenarios" at bounding box center [623, 382] width 57 height 19
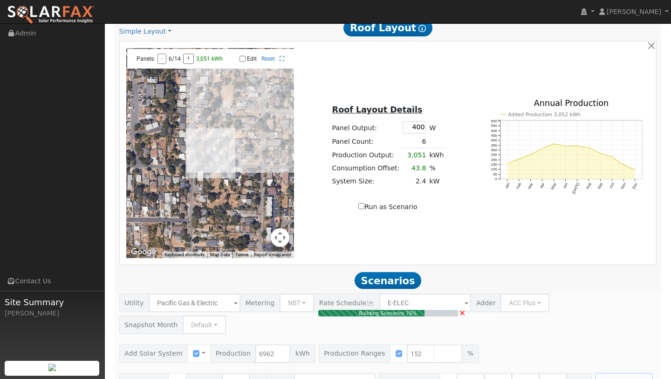
type input "7.1"
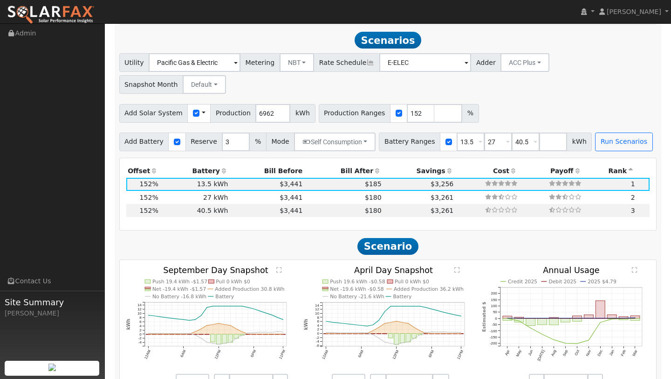
scroll to position [739, 0]
